Goal: Task Accomplishment & Management: Complete application form

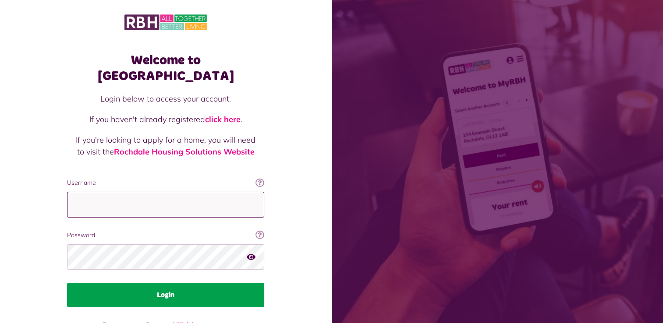
type input "**********"
click at [158, 283] on button "Login" at bounding box center [165, 295] width 197 height 25
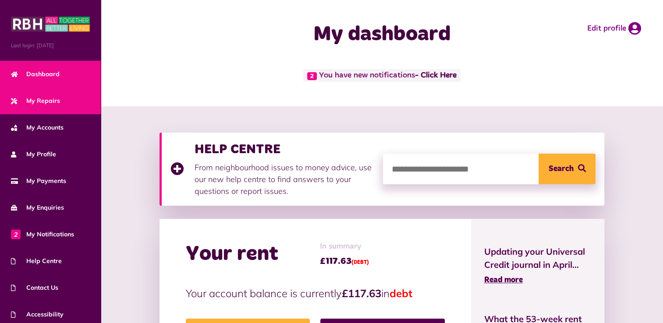
click at [49, 101] on span "My Repairs" at bounding box center [35, 100] width 49 height 9
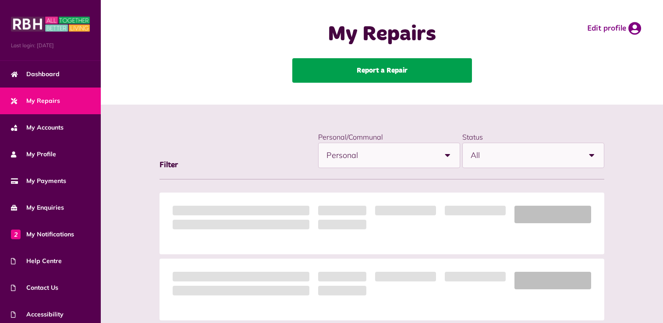
click at [401, 68] on link "Report a Repair" at bounding box center [382, 70] width 180 height 25
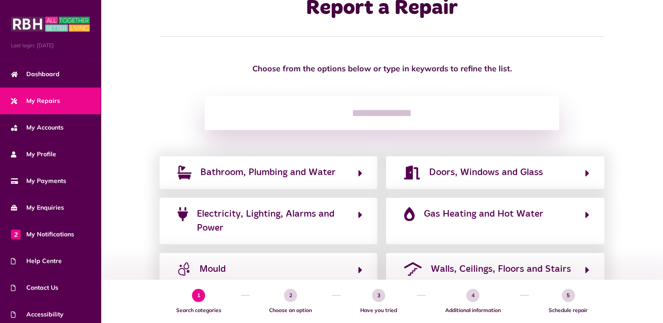
scroll to position [44, 0]
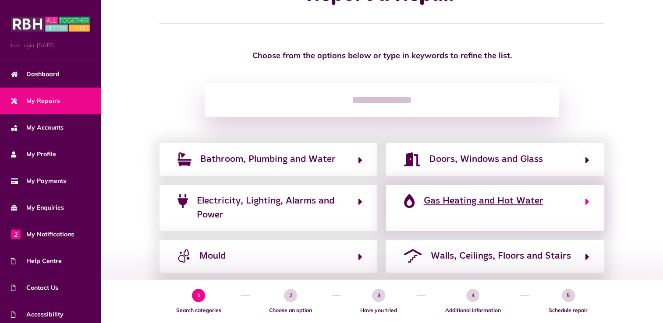
click at [502, 210] on button "Gas Heating and Hot Water" at bounding box center [494, 208] width 187 height 29
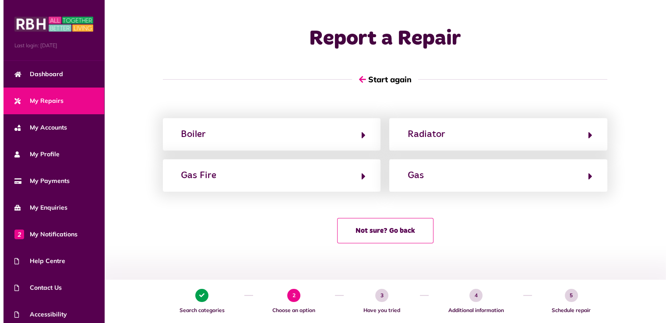
scroll to position [0, 0]
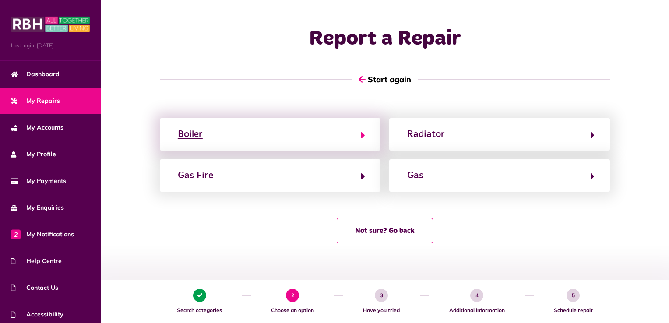
click at [270, 129] on button "Boiler" at bounding box center [270, 134] width 190 height 15
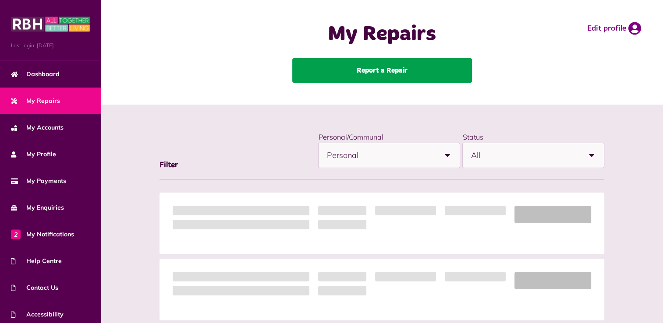
click at [368, 78] on link "Report a Repair" at bounding box center [382, 70] width 180 height 25
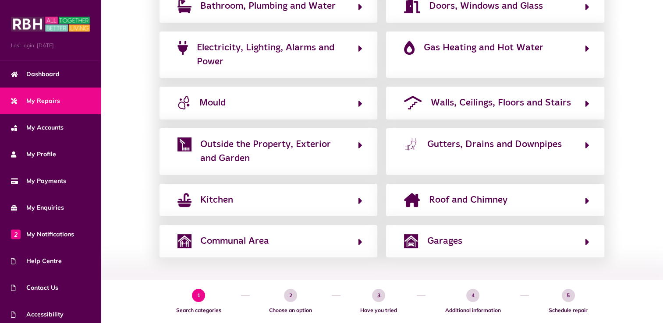
scroll to position [153, 0]
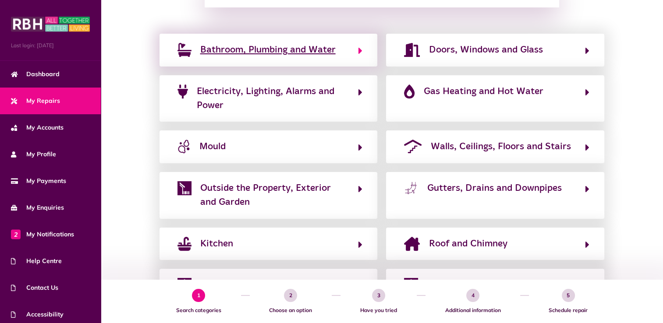
click at [301, 52] on span "Bathroom, Plumbing and Water" at bounding box center [267, 50] width 135 height 14
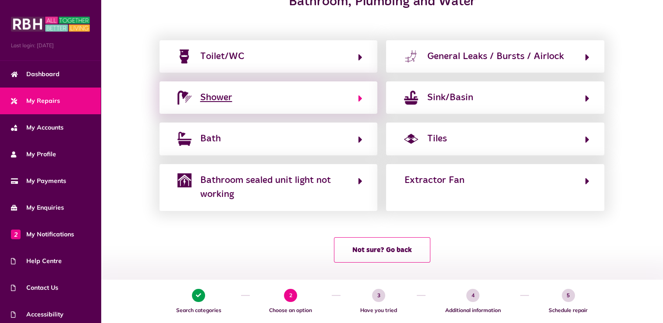
scroll to position [129, 0]
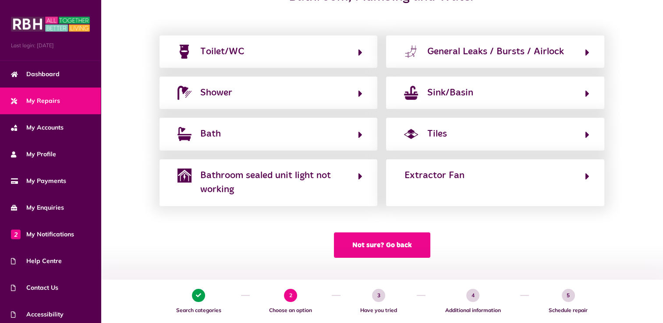
click at [416, 248] on button "Not sure? Go back" at bounding box center [382, 245] width 96 height 25
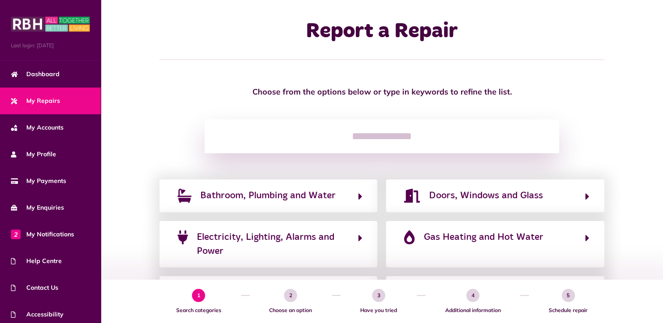
scroll to position [0, 0]
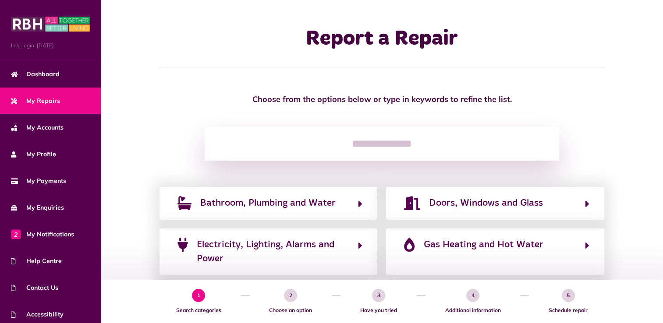
click at [386, 150] on input "search" at bounding box center [382, 144] width 354 height 34
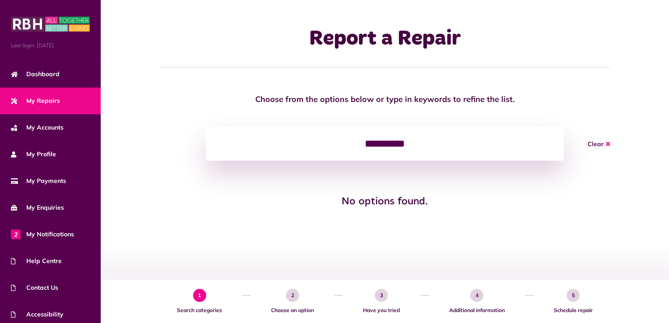
type input "**********"
click at [593, 147] on button "Clear" at bounding box center [599, 144] width 44 height 34
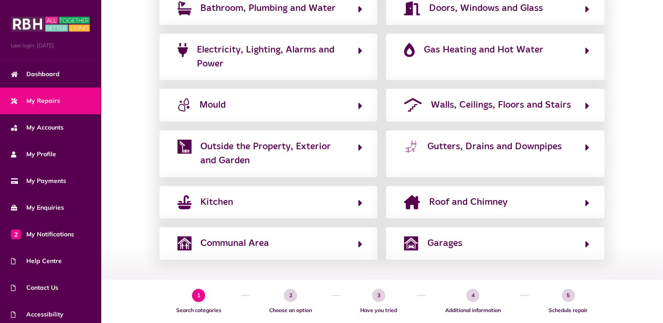
scroll to position [197, 0]
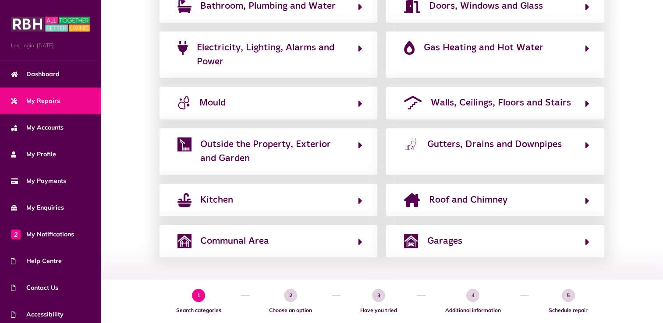
click at [638, 87] on div "Bathroom, Plumbing and Water Doors, Windows and Glass Electricity, Lighting, Al…" at bounding box center [382, 124] width 544 height 268
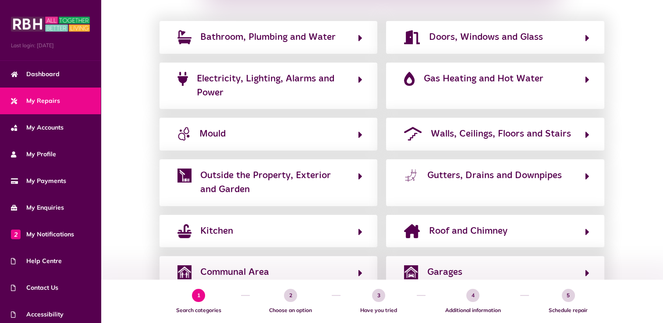
scroll to position [153, 0]
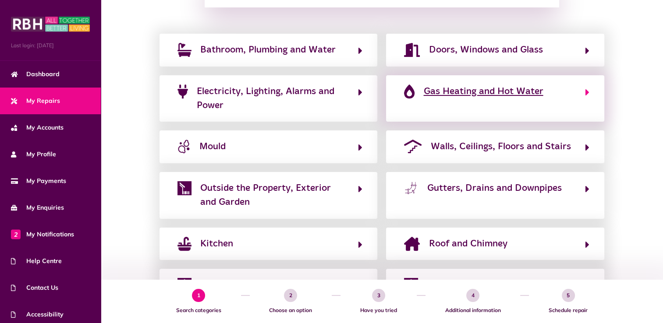
click at [482, 103] on button "Gas Heating and Hot Water" at bounding box center [494, 98] width 187 height 29
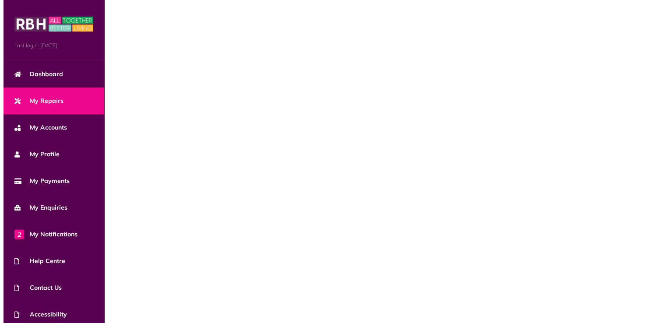
scroll to position [0, 0]
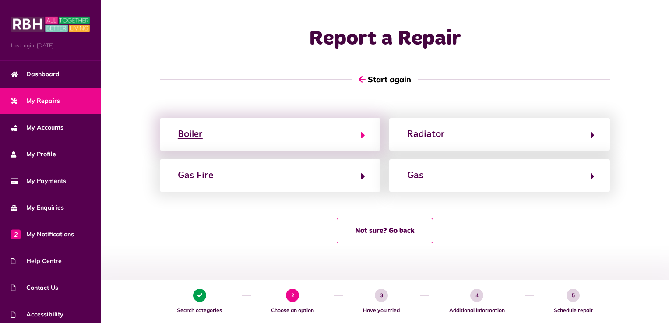
click at [292, 131] on button "Boiler" at bounding box center [270, 134] width 190 height 15
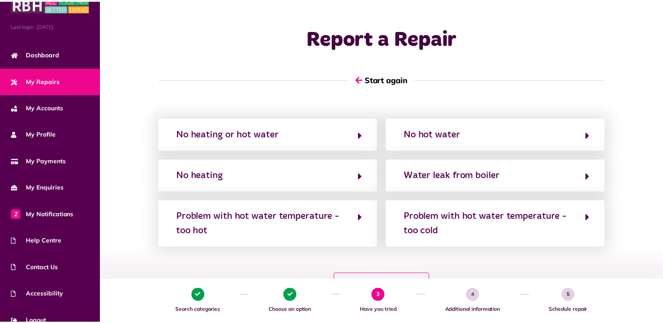
scroll to position [22, 0]
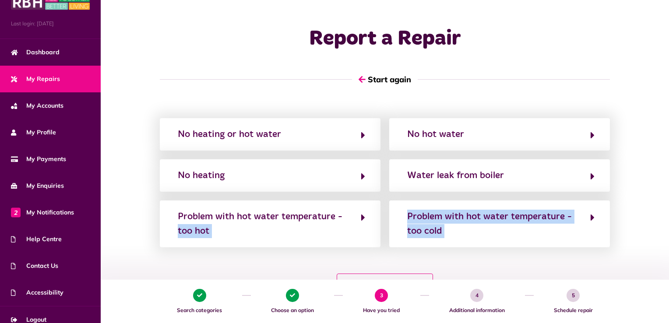
drag, startPoint x: 128, startPoint y: 238, endPoint x: 151, endPoint y: 285, distance: 52.3
click at [152, 286] on div "Report a Repair Start again No heating or hot water No hot water No heating Wat…" at bounding box center [385, 154] width 569 height 308
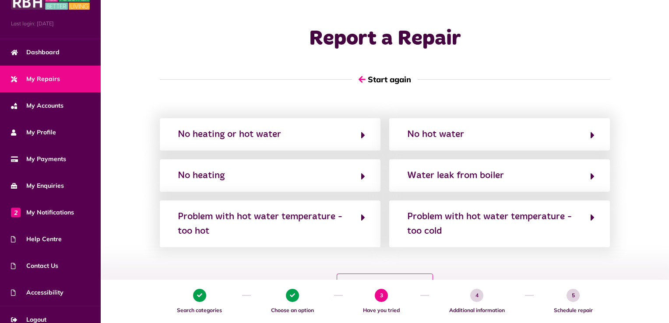
click at [643, 170] on div "No heating or hot water No hot water No heating Water leak from boiler Problem …" at bounding box center [385, 213] width 569 height 190
click at [386, 276] on button "Not sure? Go back" at bounding box center [385, 286] width 96 height 25
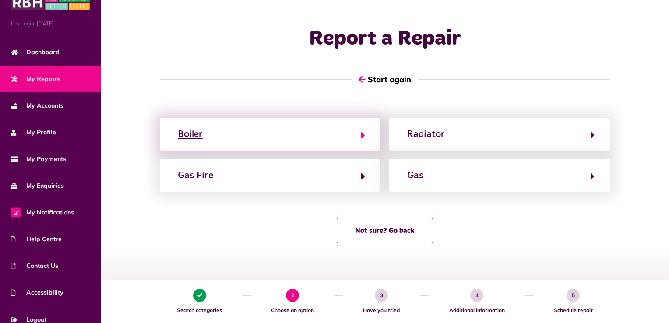
click at [317, 131] on button "Boiler" at bounding box center [270, 134] width 190 height 15
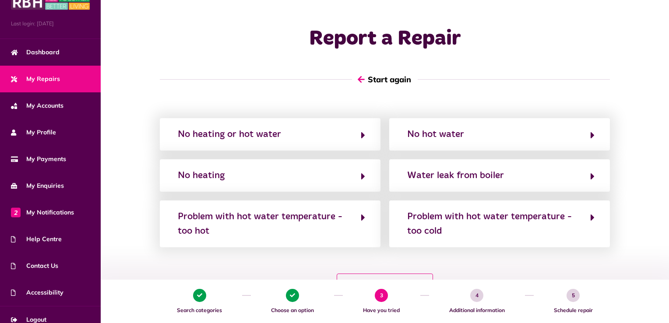
click at [396, 81] on button "Start again" at bounding box center [385, 79] width 66 height 25
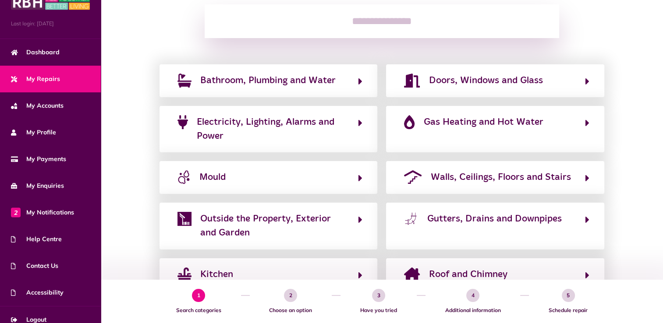
scroll to position [110, 0]
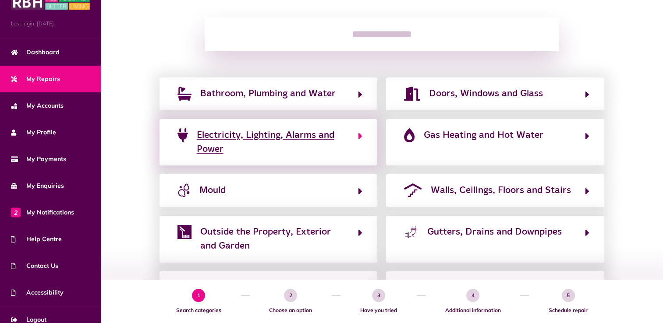
click at [295, 149] on span "Electricity, Lighting, Alarms and Power" at bounding box center [273, 142] width 152 height 28
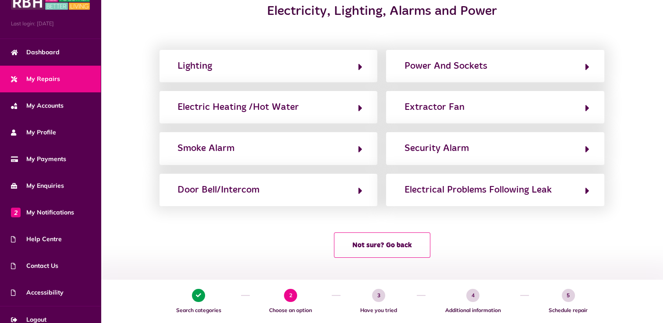
scroll to position [71, 0]
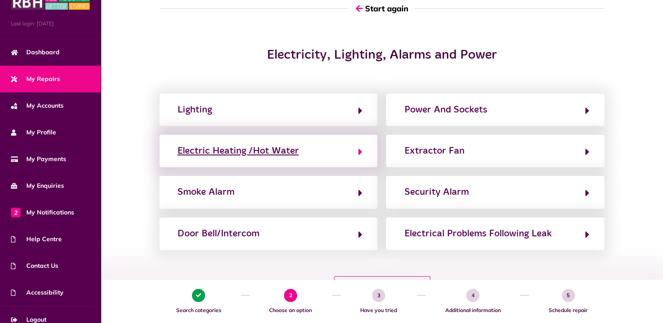
click at [319, 153] on button "Electric Heating /Hot Water" at bounding box center [268, 151] width 187 height 15
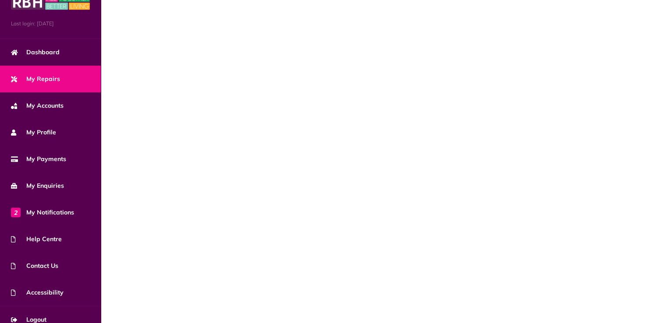
scroll to position [0, 0]
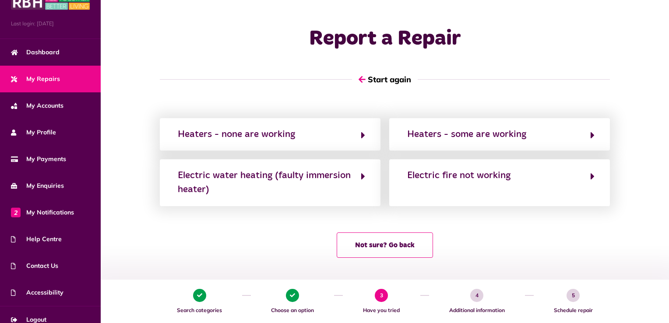
drag, startPoint x: 389, startPoint y: 244, endPoint x: 354, endPoint y: 230, distance: 37.9
click at [375, 237] on button "Not sure? Go back" at bounding box center [385, 245] width 96 height 25
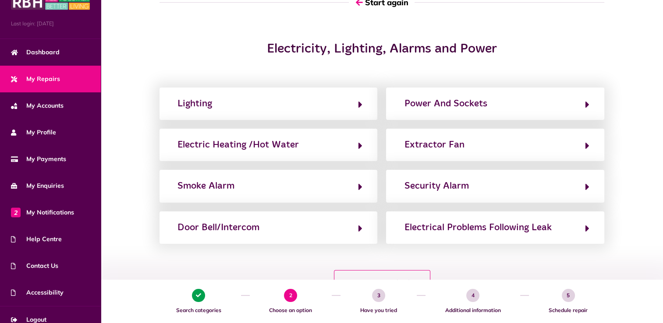
scroll to position [88, 0]
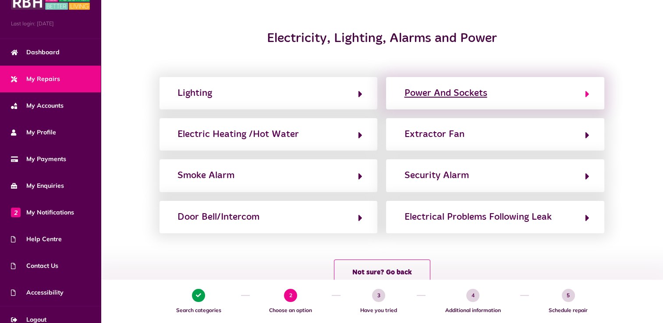
click at [529, 92] on button "Power And Sockets" at bounding box center [494, 93] width 187 height 15
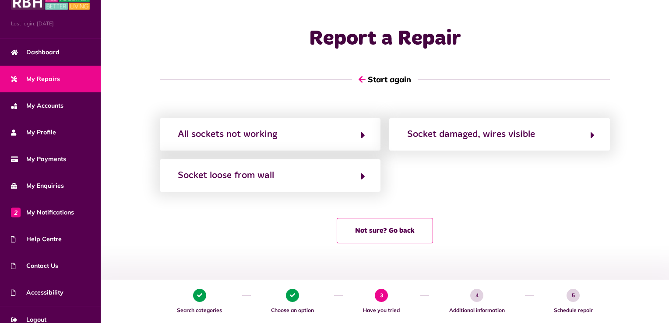
drag, startPoint x: 419, startPoint y: 230, endPoint x: 445, endPoint y: 228, distance: 25.9
click at [419, 229] on button "Not sure? Go back" at bounding box center [385, 230] width 96 height 25
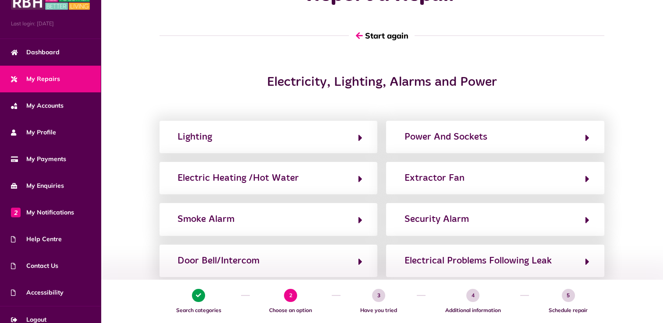
scroll to position [88, 0]
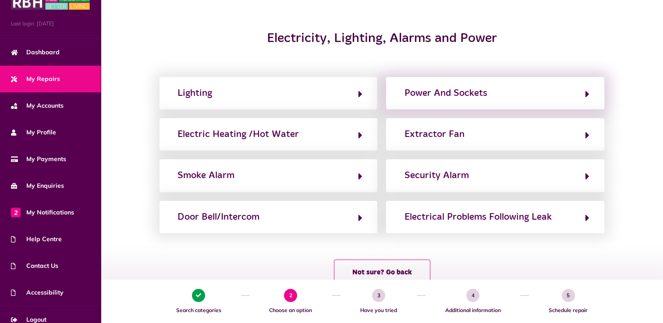
click at [513, 103] on div "Power And Sockets" at bounding box center [495, 93] width 218 height 32
click at [538, 94] on button "Power And Sockets" at bounding box center [494, 93] width 187 height 15
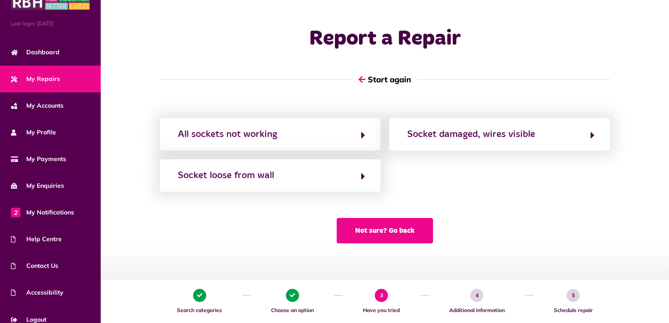
click at [409, 227] on button "Not sure? Go back" at bounding box center [385, 230] width 96 height 25
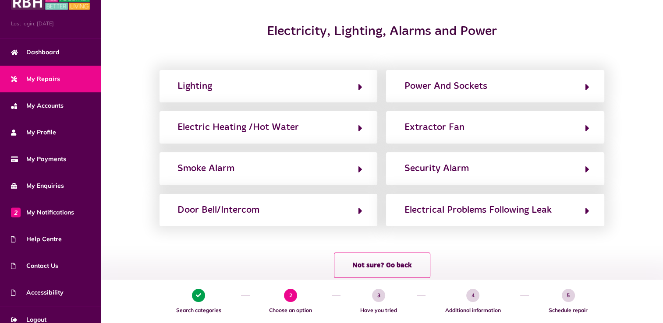
scroll to position [115, 0]
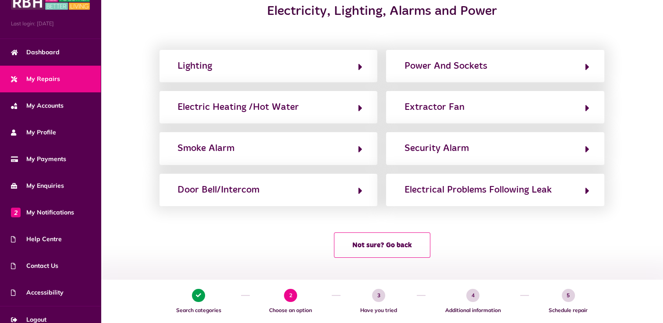
click at [48, 74] on span "My Repairs" at bounding box center [35, 78] width 49 height 9
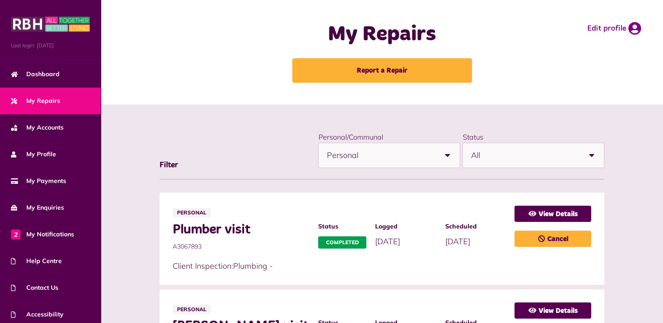
click at [447, 155] on b at bounding box center [447, 155] width 25 height 25
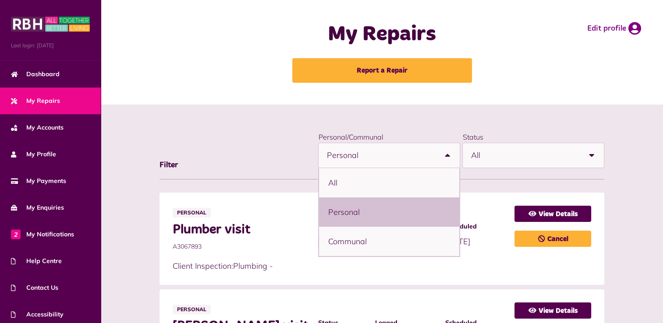
click at [447, 155] on b at bounding box center [447, 155] width 25 height 25
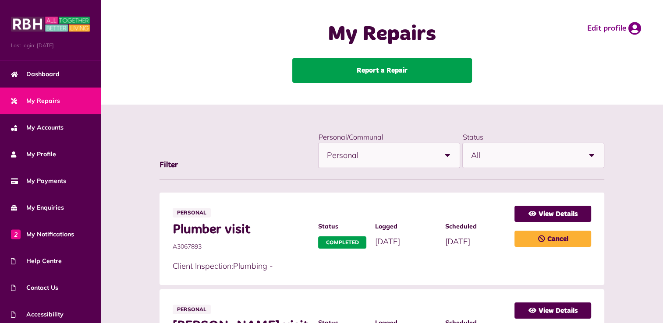
click at [375, 67] on link "Report a Repair" at bounding box center [382, 70] width 180 height 25
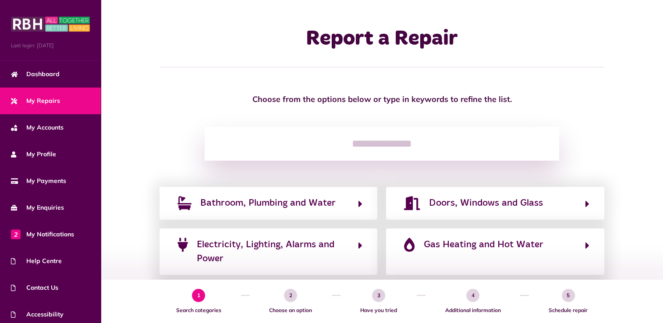
click at [387, 145] on input "search" at bounding box center [382, 144] width 354 height 34
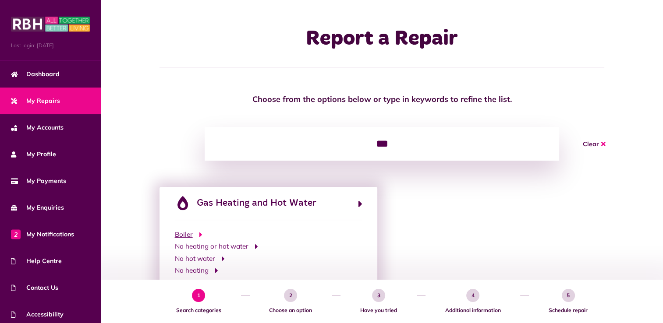
type input "***"
click at [186, 235] on span "Boiler" at bounding box center [184, 235] width 18 height 10
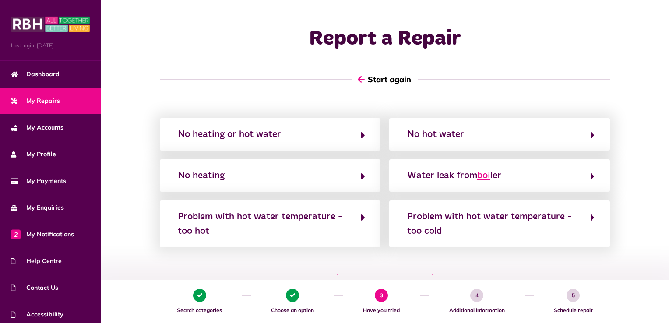
click at [380, 81] on button "Start again" at bounding box center [385, 79] width 66 height 25
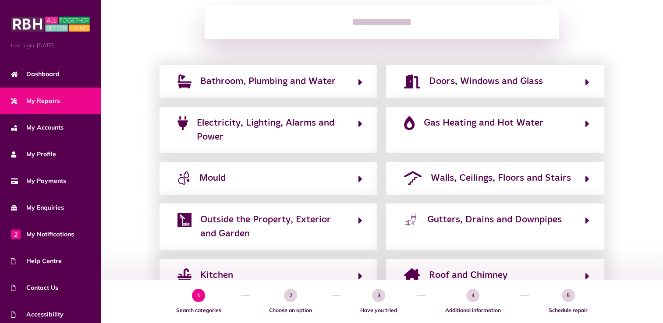
scroll to position [131, 0]
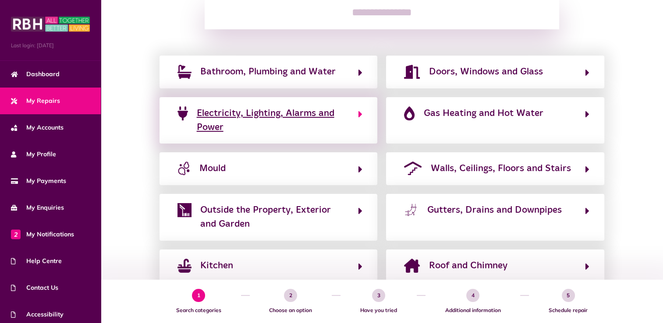
click at [215, 116] on span "Electricity, Lighting, Alarms and Power" at bounding box center [273, 120] width 152 height 28
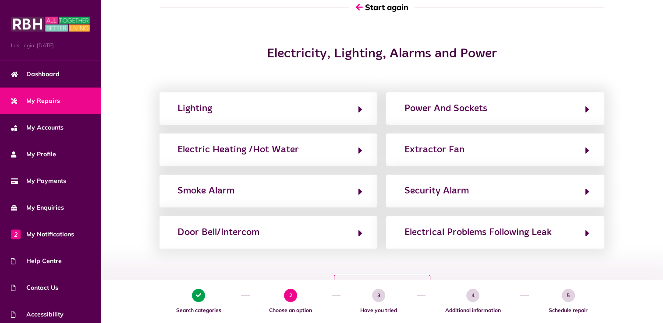
scroll to position [88, 0]
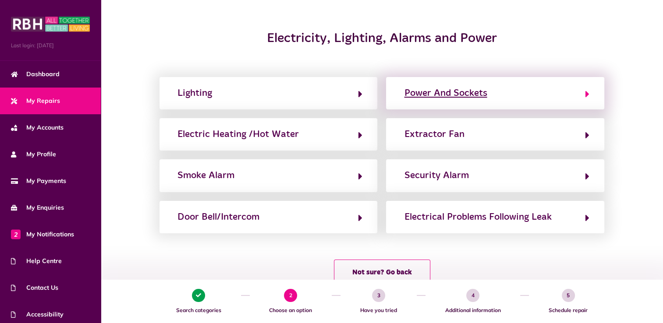
click at [453, 97] on div "Power And Sockets" at bounding box center [445, 93] width 83 height 14
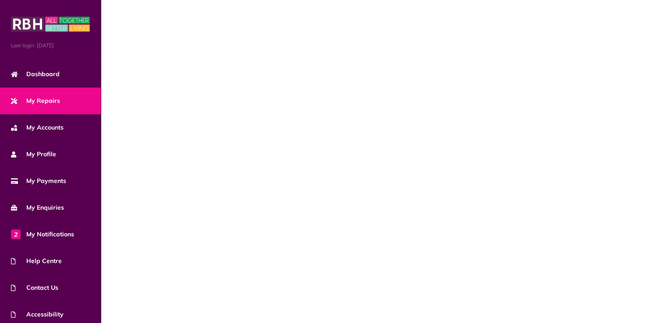
scroll to position [0, 0]
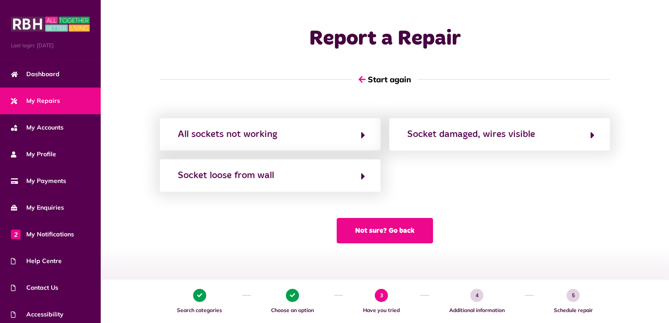
click at [392, 228] on button "Not sure? Go back" at bounding box center [385, 230] width 96 height 25
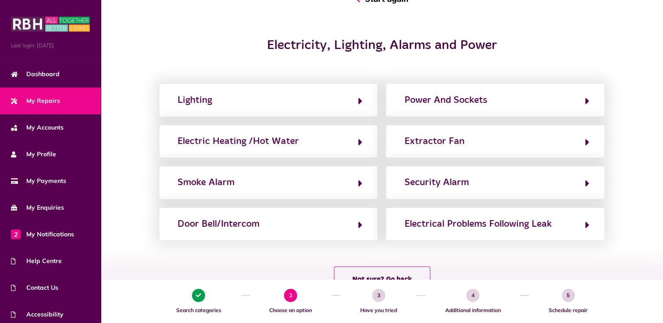
scroll to position [88, 0]
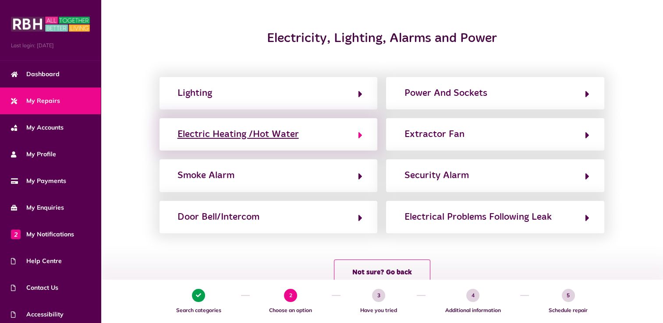
click at [240, 138] on div "Electric Heating /Hot Water" at bounding box center [237, 134] width 121 height 14
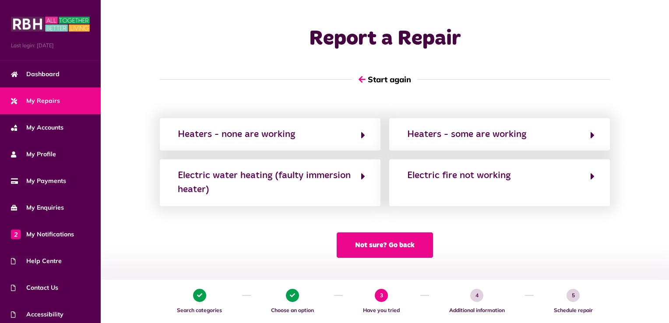
click at [368, 243] on button "Not sure? Go back" at bounding box center [385, 245] width 96 height 25
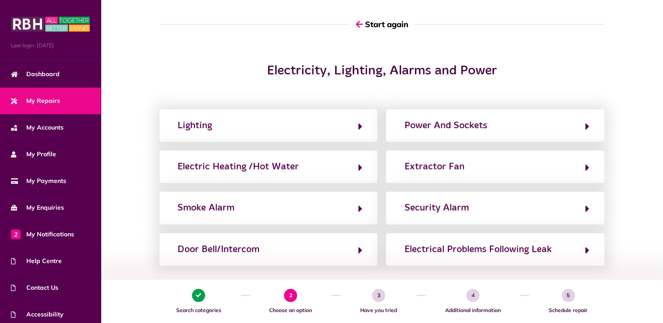
scroll to position [88, 0]
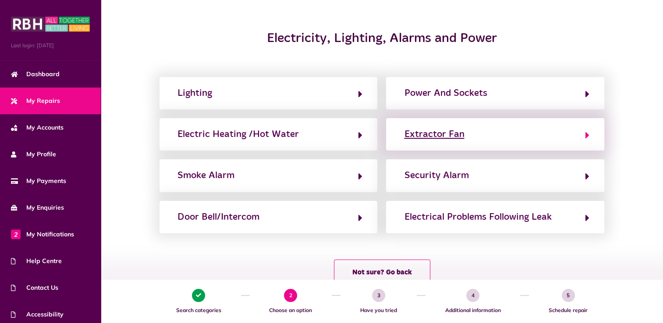
click at [466, 137] on button "Extractor Fan" at bounding box center [494, 134] width 187 height 15
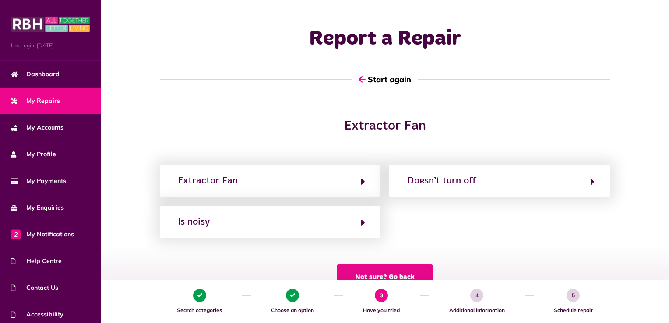
click at [389, 268] on button "Not sure? Go back" at bounding box center [385, 277] width 96 height 25
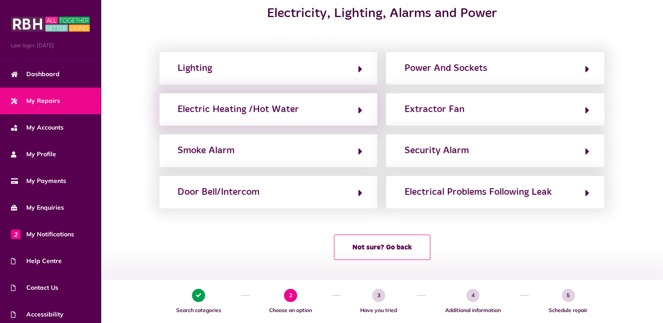
scroll to position [115, 0]
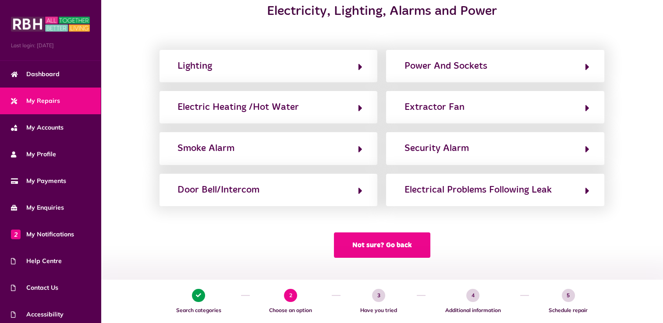
click at [381, 246] on button "Not sure? Go back" at bounding box center [382, 245] width 96 height 25
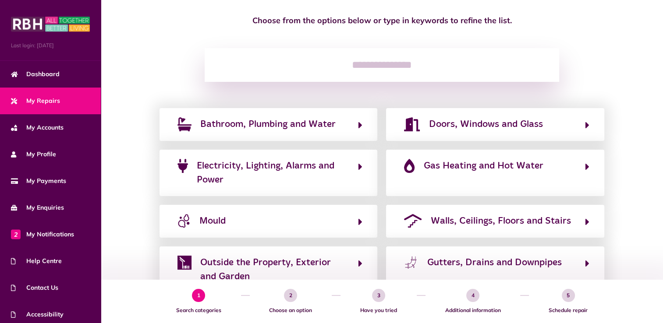
scroll to position [0, 0]
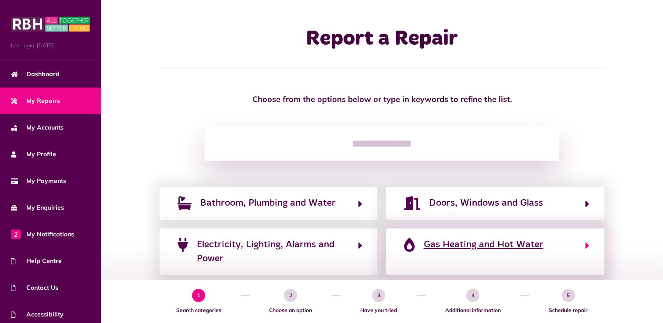
click at [456, 251] on span "Gas Heating and Hot Water" at bounding box center [483, 245] width 120 height 14
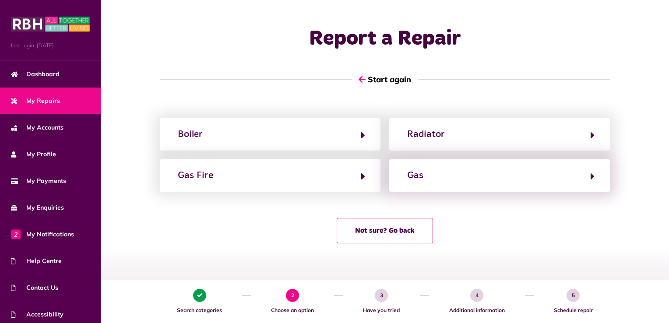
click at [459, 184] on div "Gas" at bounding box center [499, 175] width 221 height 32
click at [544, 170] on button "Gas" at bounding box center [500, 175] width 190 height 15
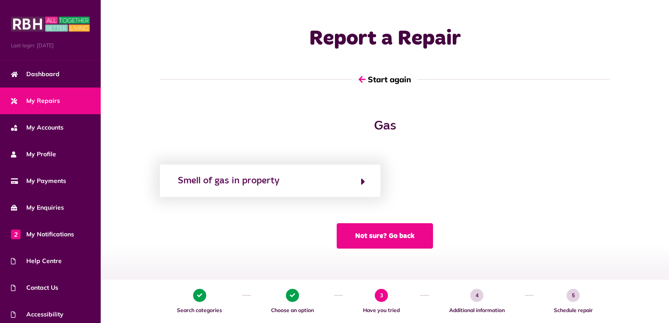
click at [358, 234] on button "Not sure? Go back" at bounding box center [385, 235] width 96 height 25
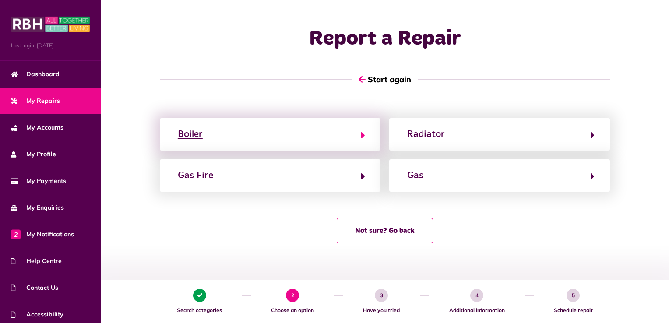
click at [266, 140] on button "Boiler" at bounding box center [270, 134] width 190 height 15
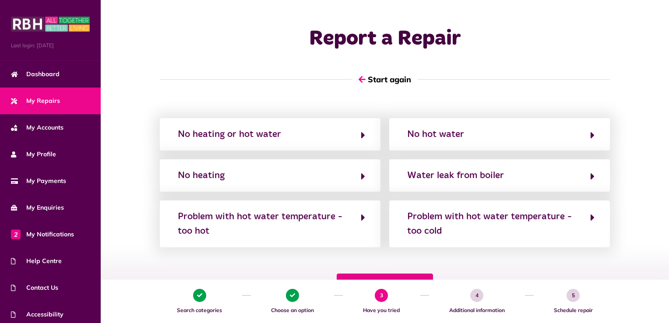
click at [421, 278] on button "Not sure? Go back" at bounding box center [385, 286] width 96 height 25
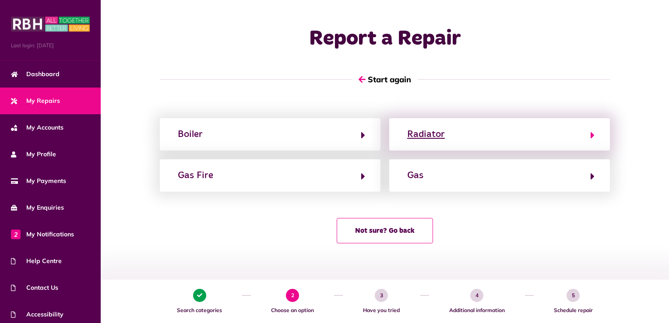
click at [473, 137] on button "Radiator" at bounding box center [500, 134] width 190 height 15
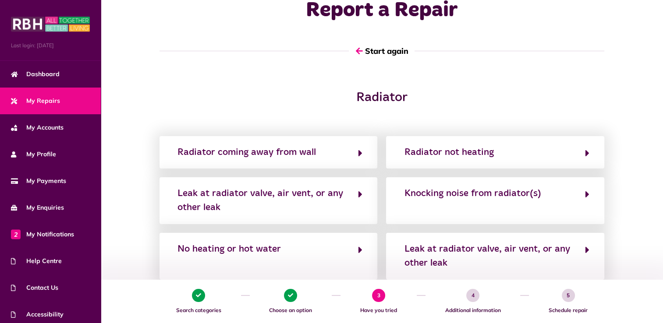
scroll to position [44, 0]
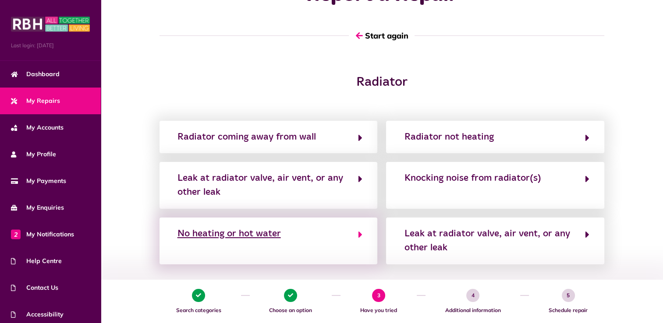
click at [309, 246] on button "No heating or hot water" at bounding box center [268, 240] width 187 height 29
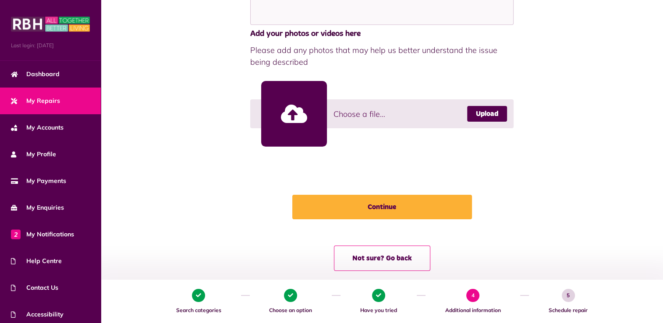
scroll to position [212, 0]
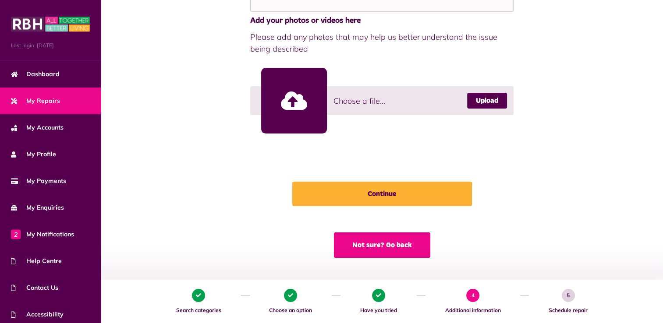
click at [387, 249] on button "Not sure? Go back" at bounding box center [382, 245] width 96 height 25
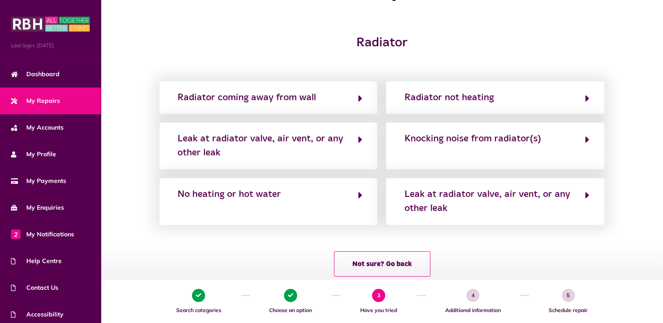
scroll to position [102, 0]
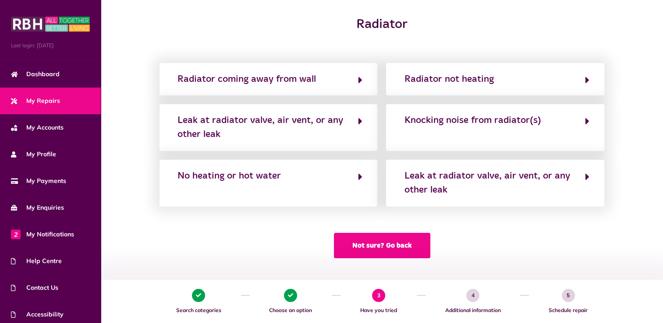
click at [352, 246] on button "Not sure? Go back" at bounding box center [382, 245] width 96 height 25
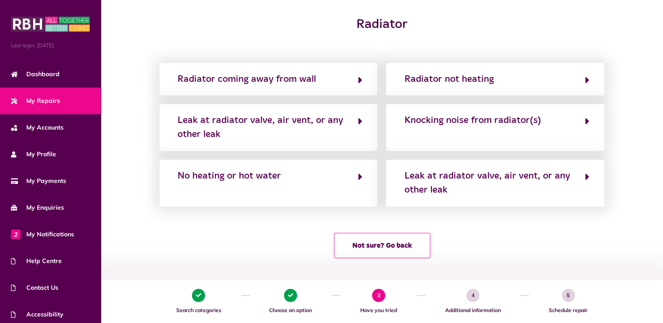
scroll to position [0, 0]
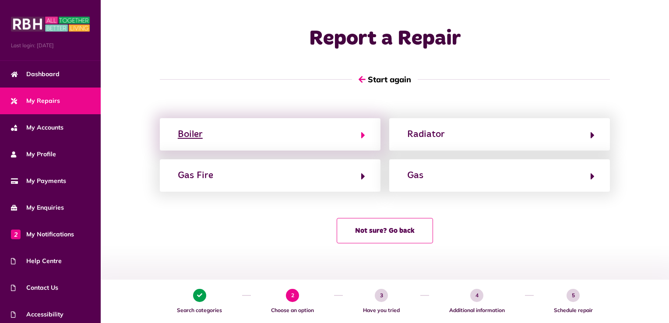
click at [290, 135] on button "Boiler" at bounding box center [270, 134] width 190 height 15
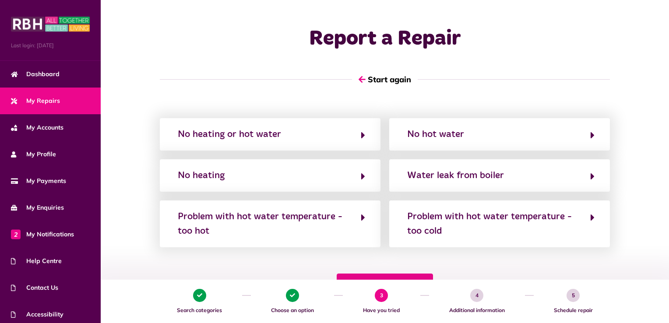
click at [399, 277] on button "Not sure? Go back" at bounding box center [385, 286] width 96 height 25
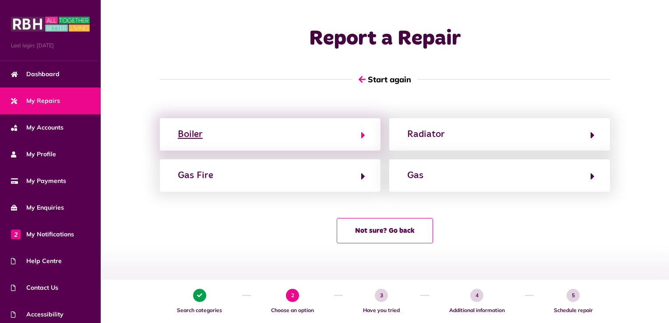
click at [335, 134] on button "Boiler" at bounding box center [270, 134] width 190 height 15
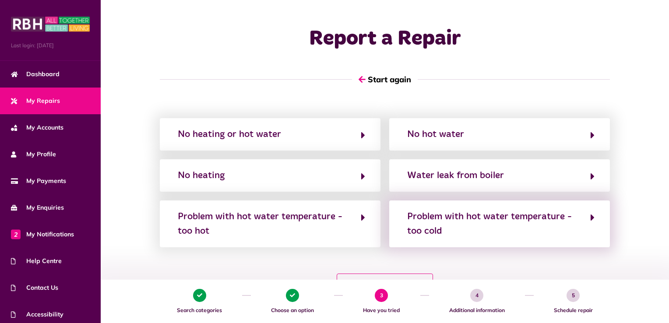
click at [489, 240] on div "Problem with hot water temperature - too cold" at bounding box center [499, 224] width 221 height 47
click at [489, 225] on div "Problem with hot water temperature - too cold" at bounding box center [494, 224] width 174 height 28
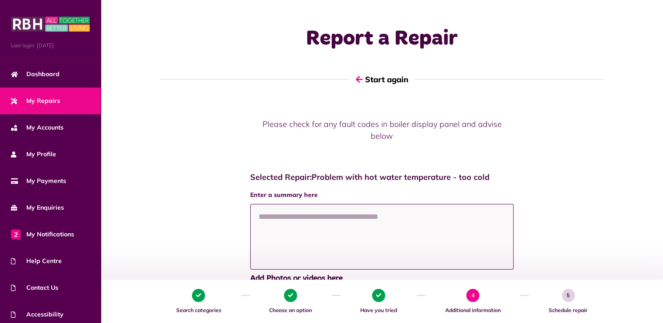
click at [266, 204] on textarea at bounding box center [382, 237] width 264 height 66
click at [258, 204] on textarea "**********" at bounding box center [381, 237] width 263 height 66
click at [399, 208] on textarea "**********" at bounding box center [381, 237] width 263 height 66
click at [403, 212] on textarea "**********" at bounding box center [381, 237] width 263 height 66
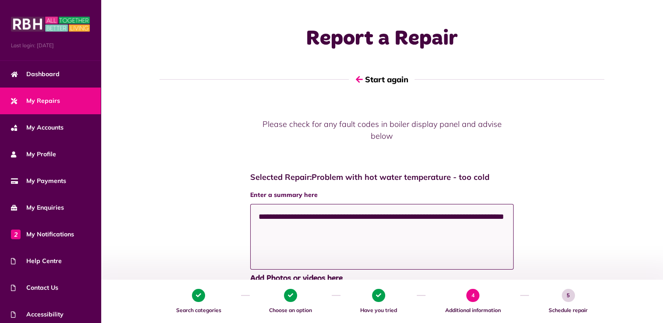
click at [261, 215] on textarea "**********" at bounding box center [381, 237] width 263 height 66
click at [368, 255] on textarea "**********" at bounding box center [381, 237] width 263 height 66
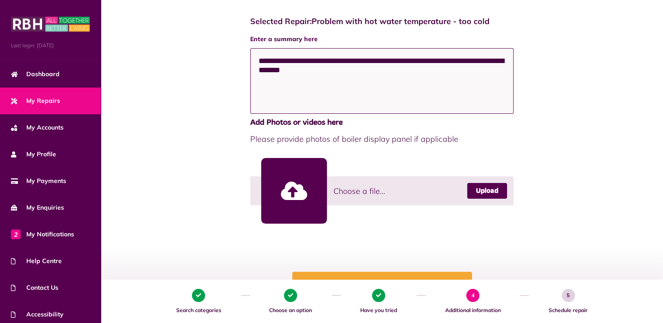
scroll to position [175, 0]
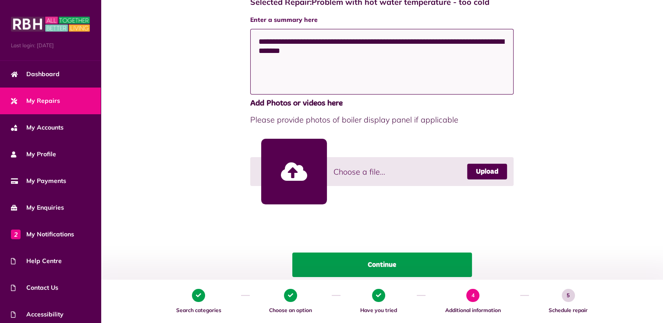
type textarea "**********"
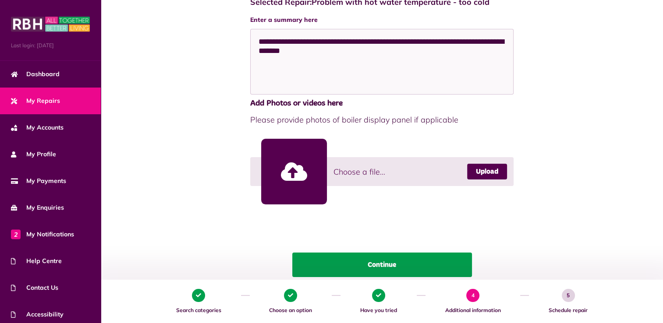
click at [394, 253] on button "Continue" at bounding box center [382, 265] width 180 height 25
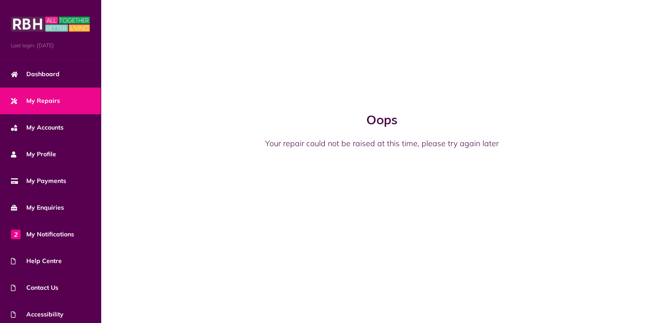
scroll to position [0, 0]
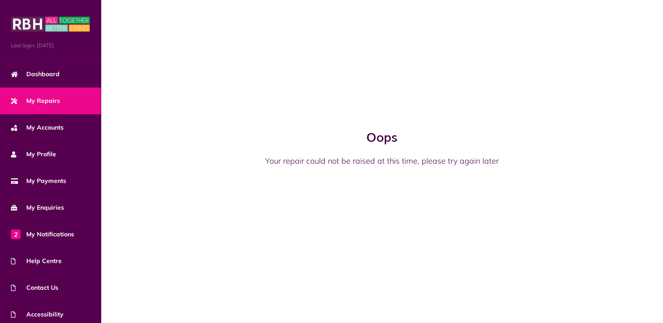
click at [24, 94] on link "My Repairs" at bounding box center [50, 101] width 101 height 27
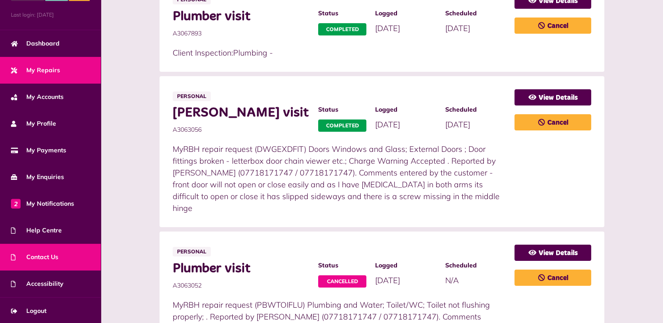
scroll to position [263, 0]
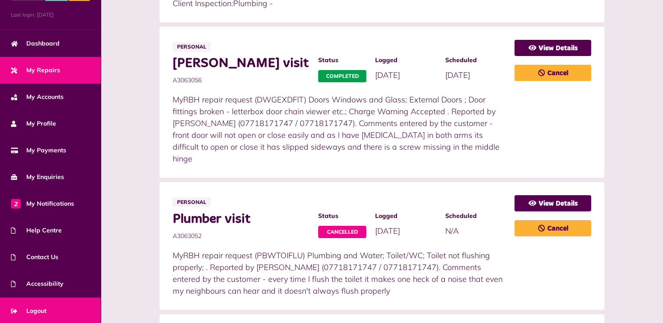
click at [35, 307] on span "Logout" at bounding box center [28, 311] width 35 height 9
